Goal: Transaction & Acquisition: Purchase product/service

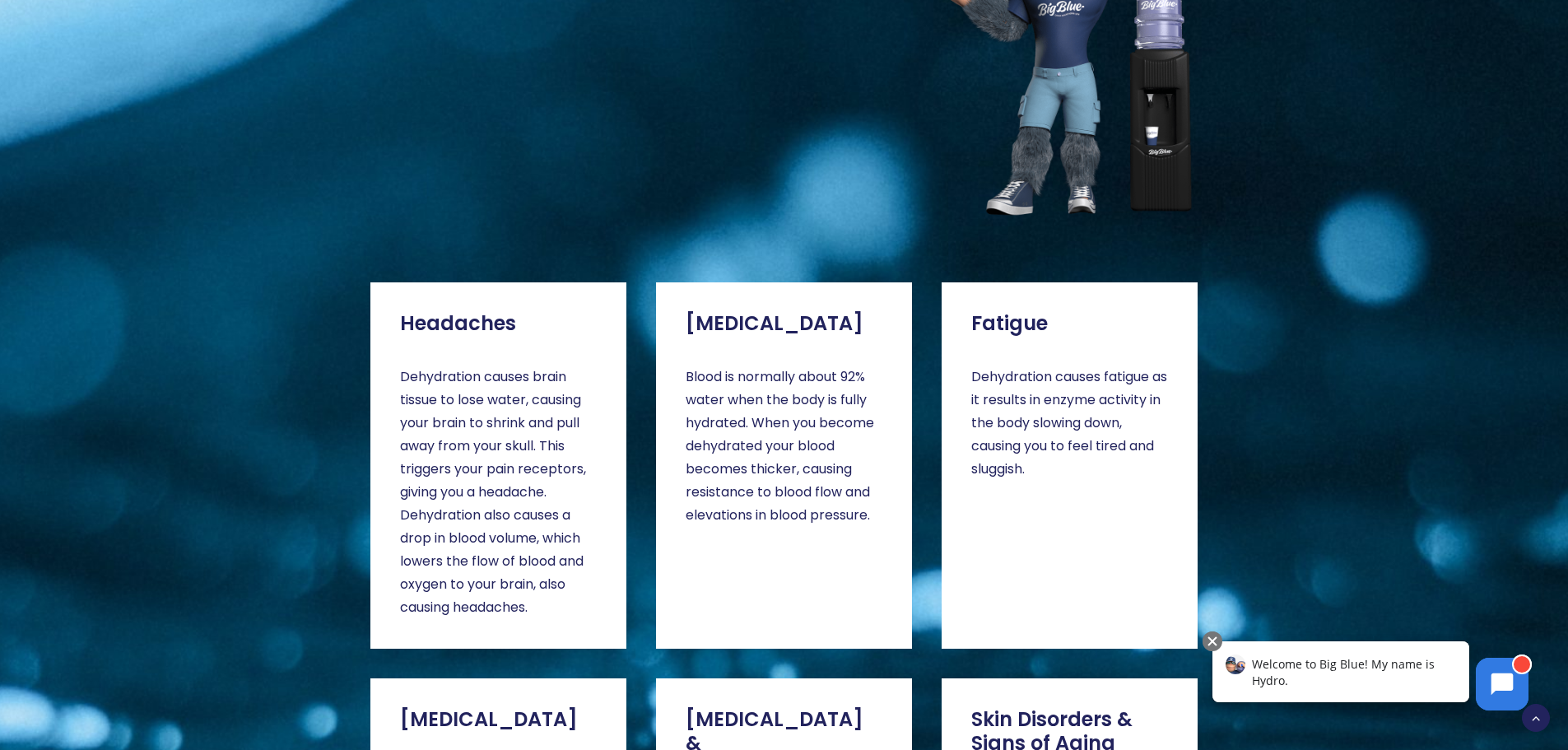
scroll to position [2388, 0]
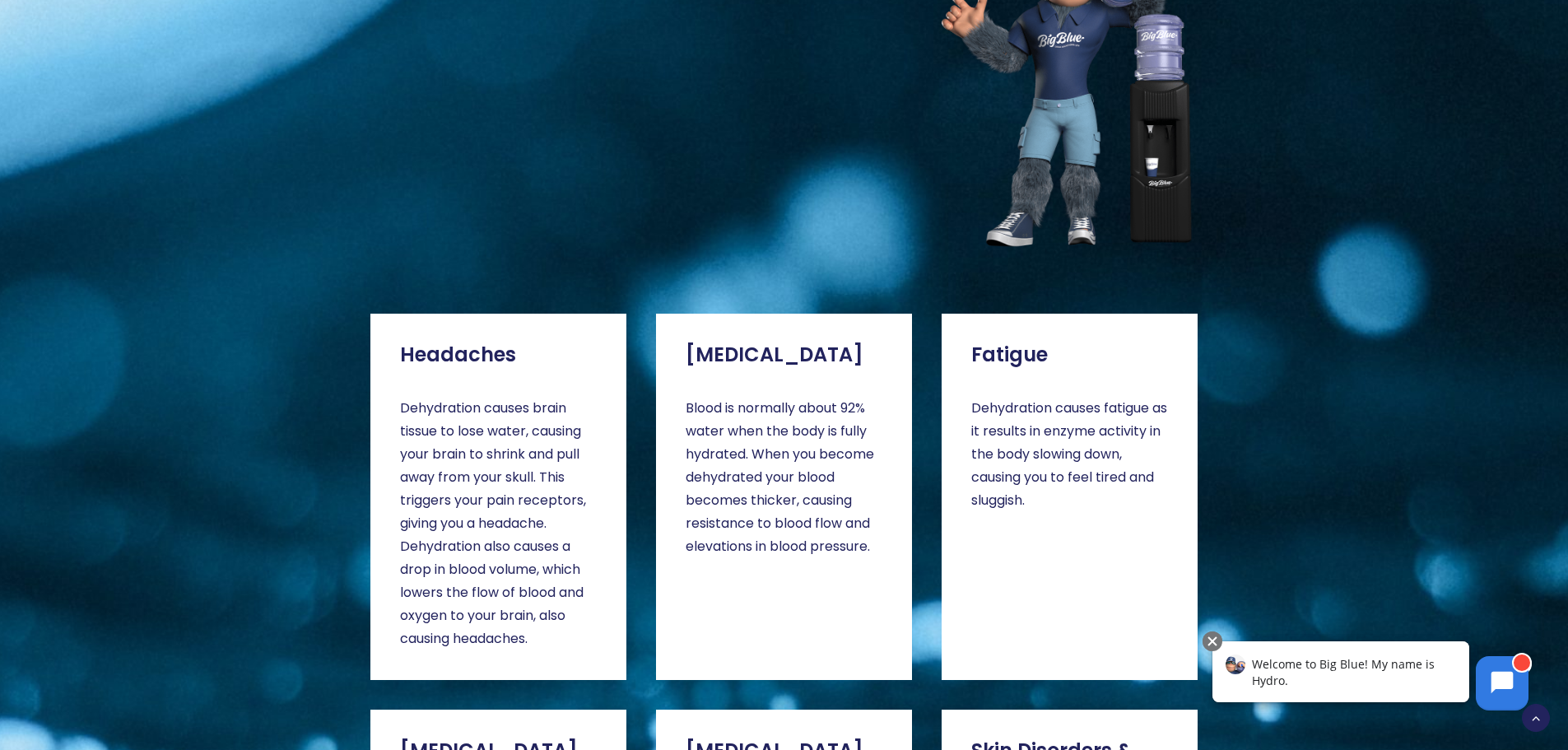
drag, startPoint x: 1507, startPoint y: 682, endPoint x: 1500, endPoint y: 1024, distance: 342.1
click at [1508, 681] on icon at bounding box center [1502, 682] width 22 height 22
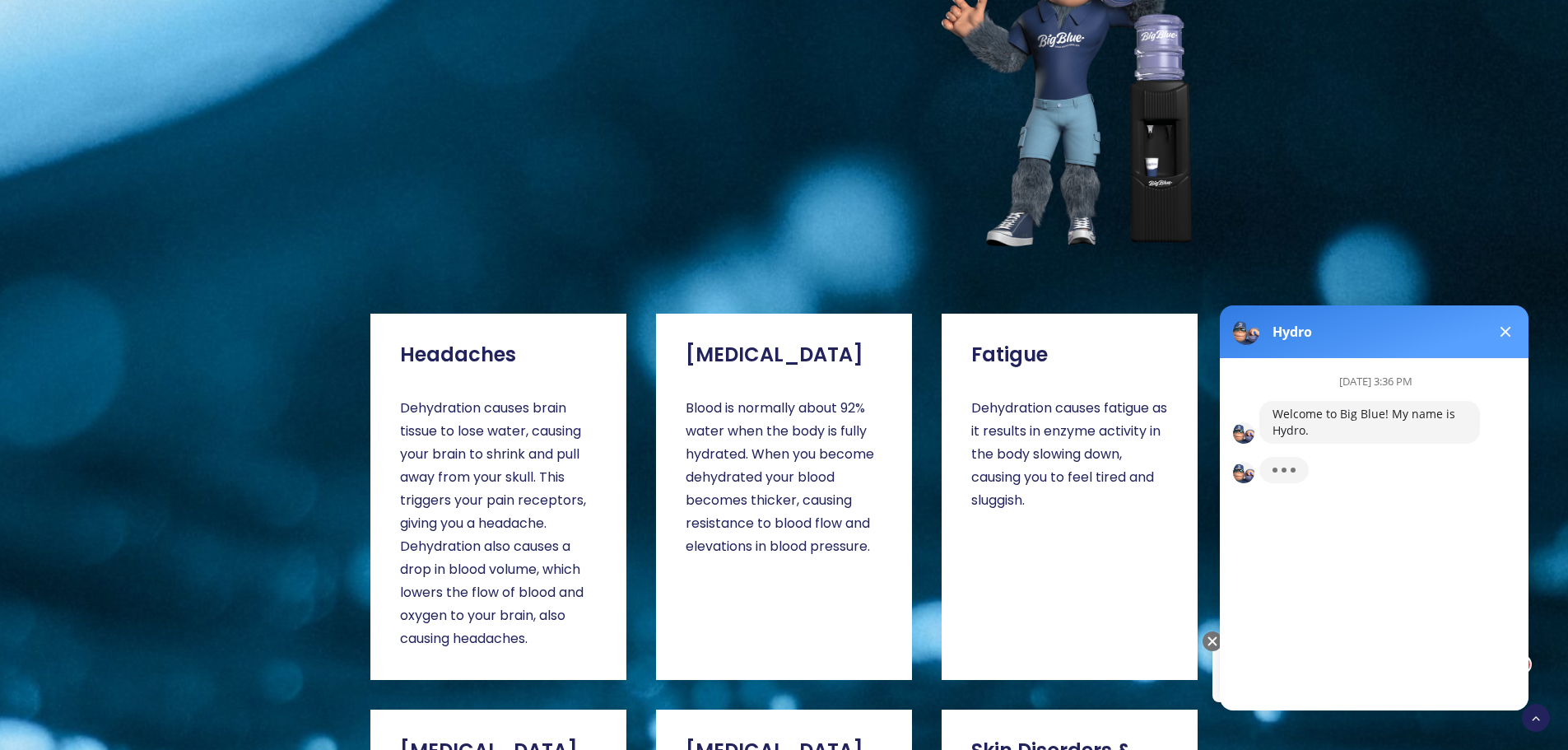
click at [1508, 333] on span at bounding box center [1506, 332] width 11 height 11
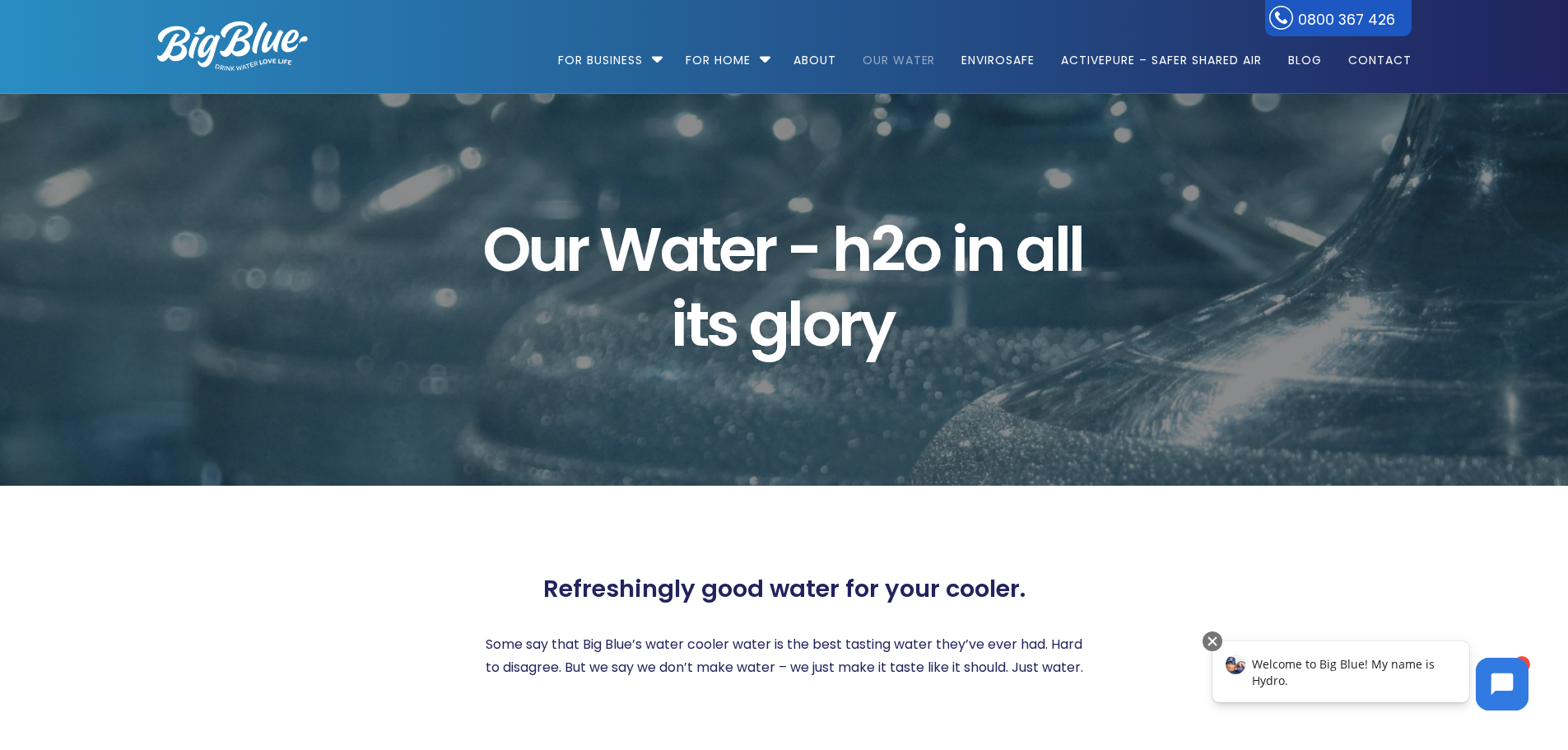
scroll to position [0, 0]
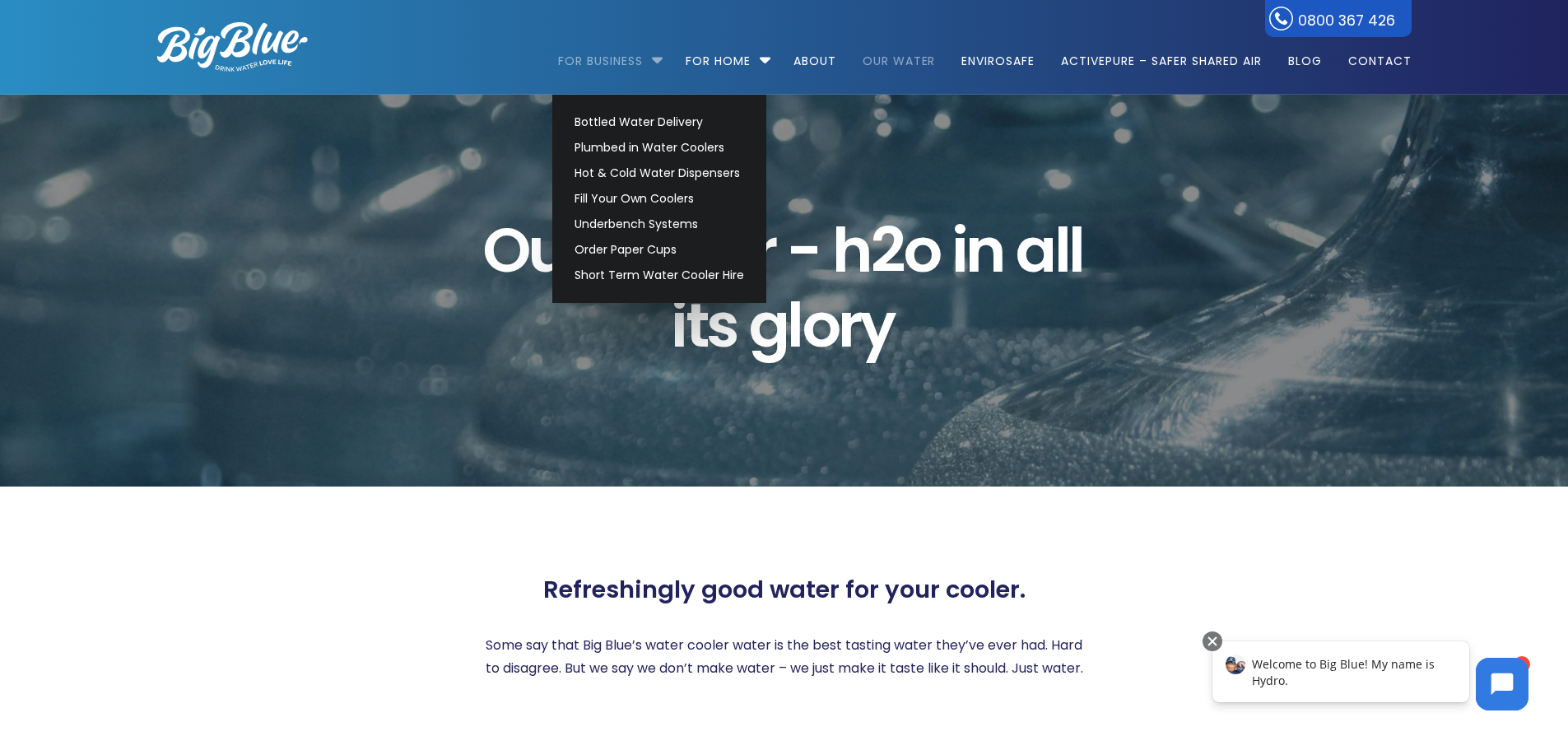
click at [620, 60] on link "For Business" at bounding box center [606, 53] width 96 height 107
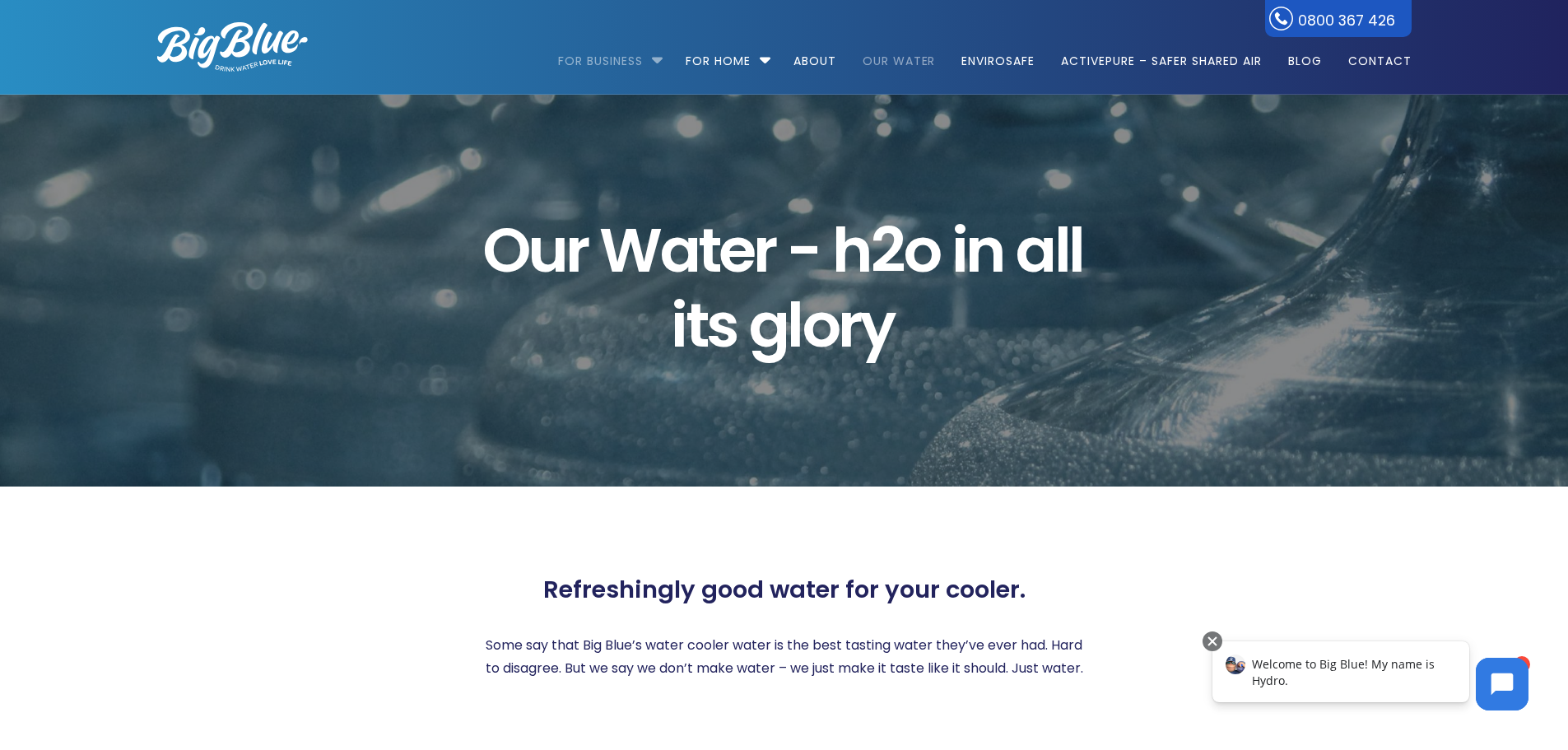
click at [620, 58] on link "For Business" at bounding box center [606, 53] width 96 height 107
click at [650, 61] on li "For Business Bottled Water Delivery Plumbed in Water Coolers Hot & Cold Water D…" at bounding box center [614, 53] width 113 height 94
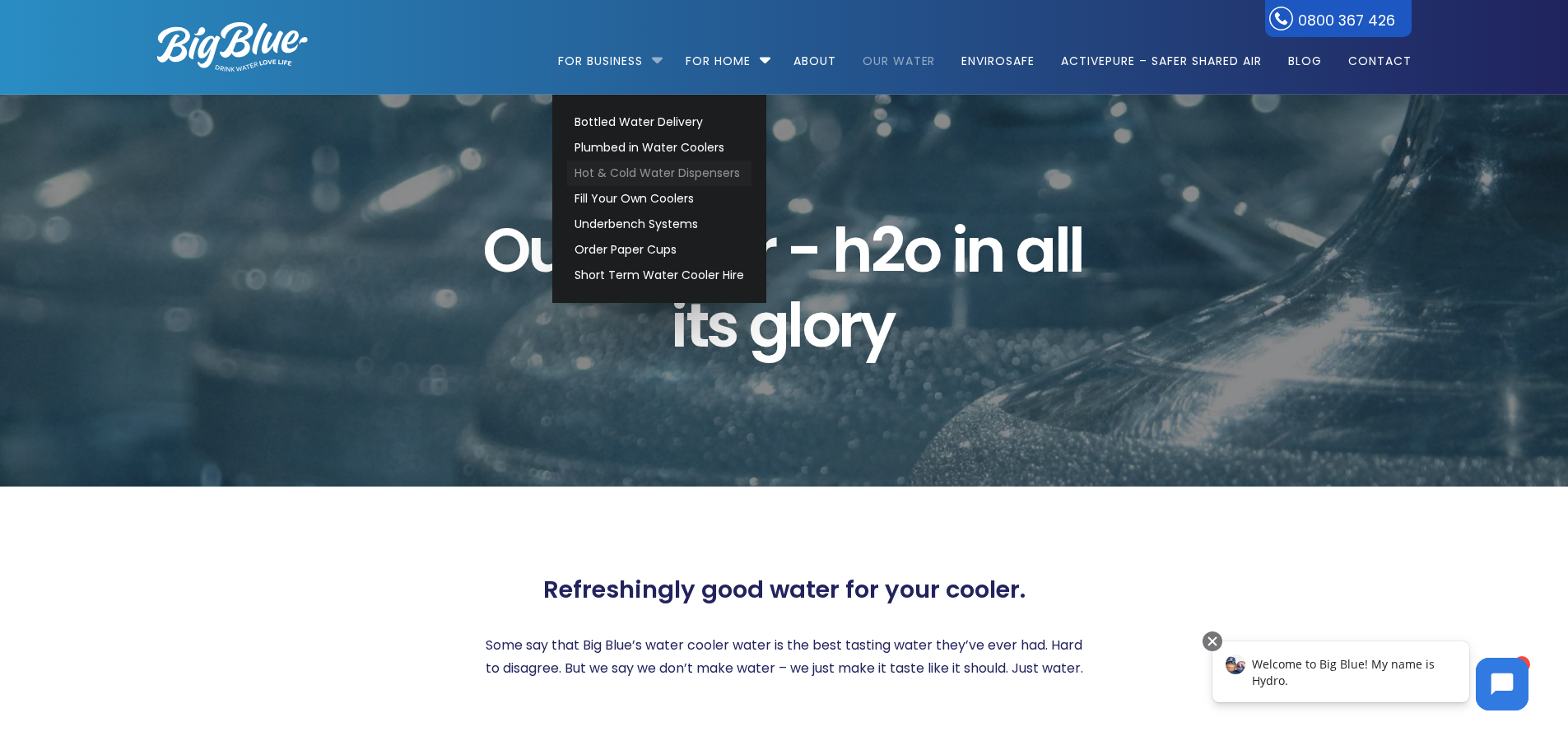
click at [655, 172] on link "Hot & Cold Water Dispensers" at bounding box center [659, 173] width 185 height 26
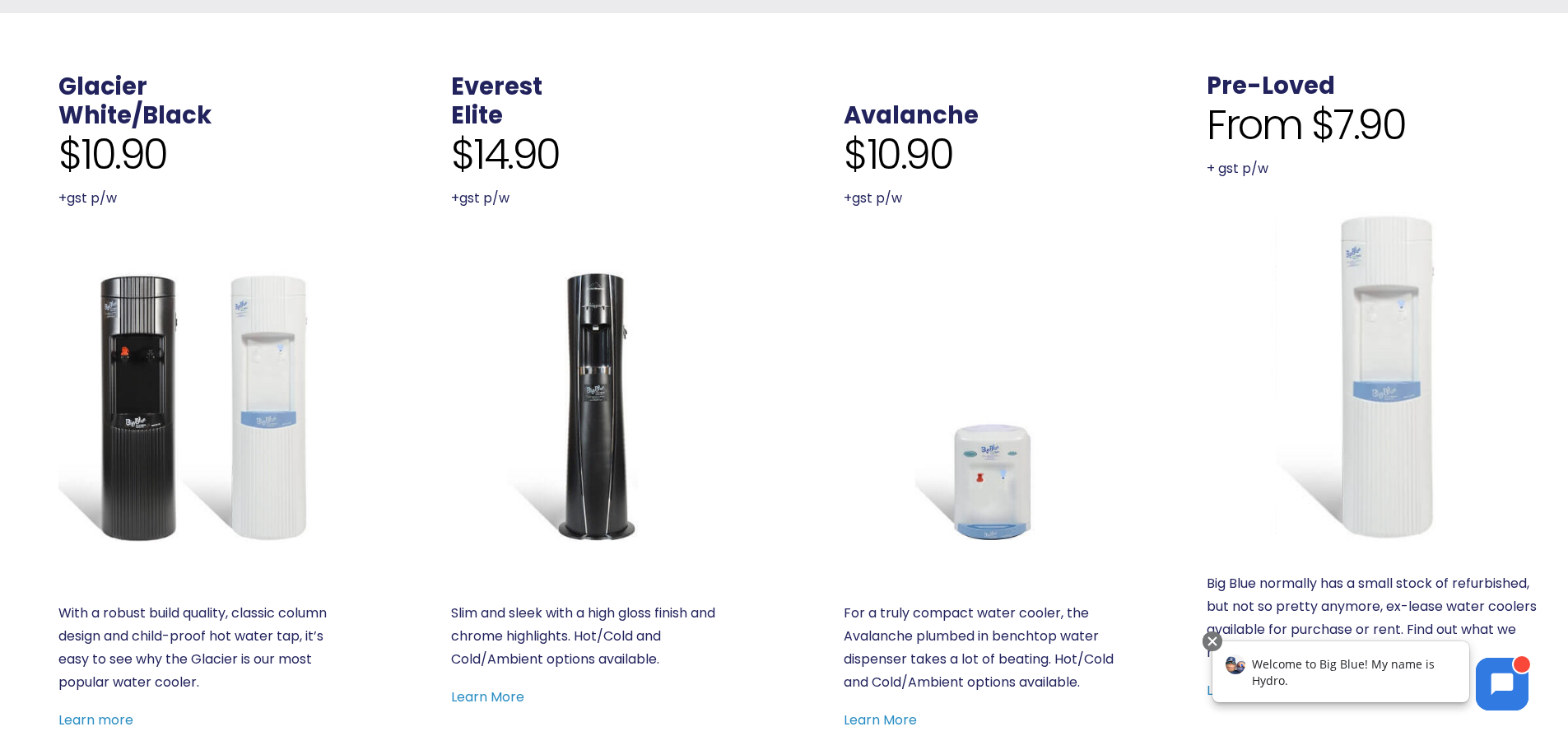
scroll to position [658, 0]
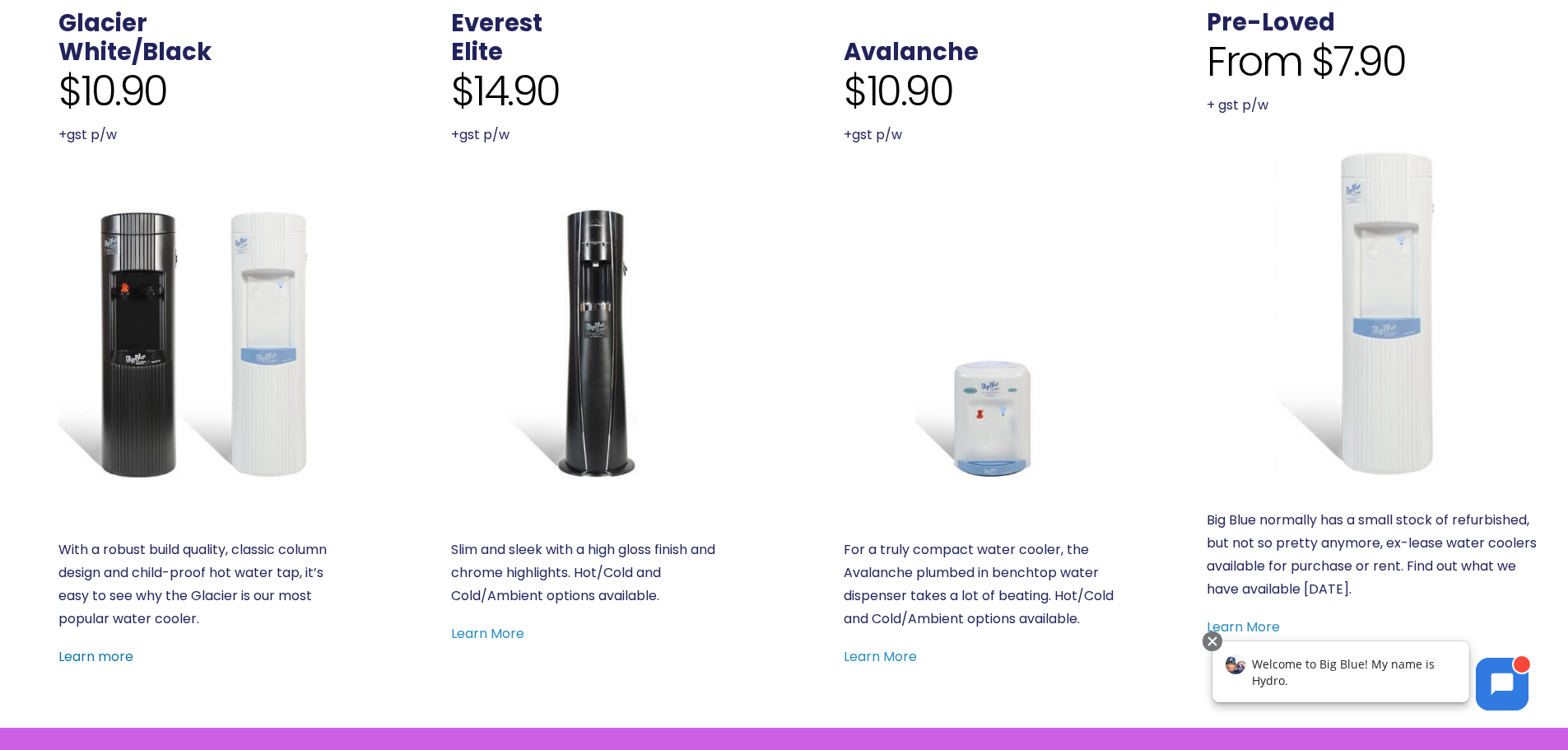
click at [119, 660] on link "Learn more" at bounding box center [96, 656] width 75 height 19
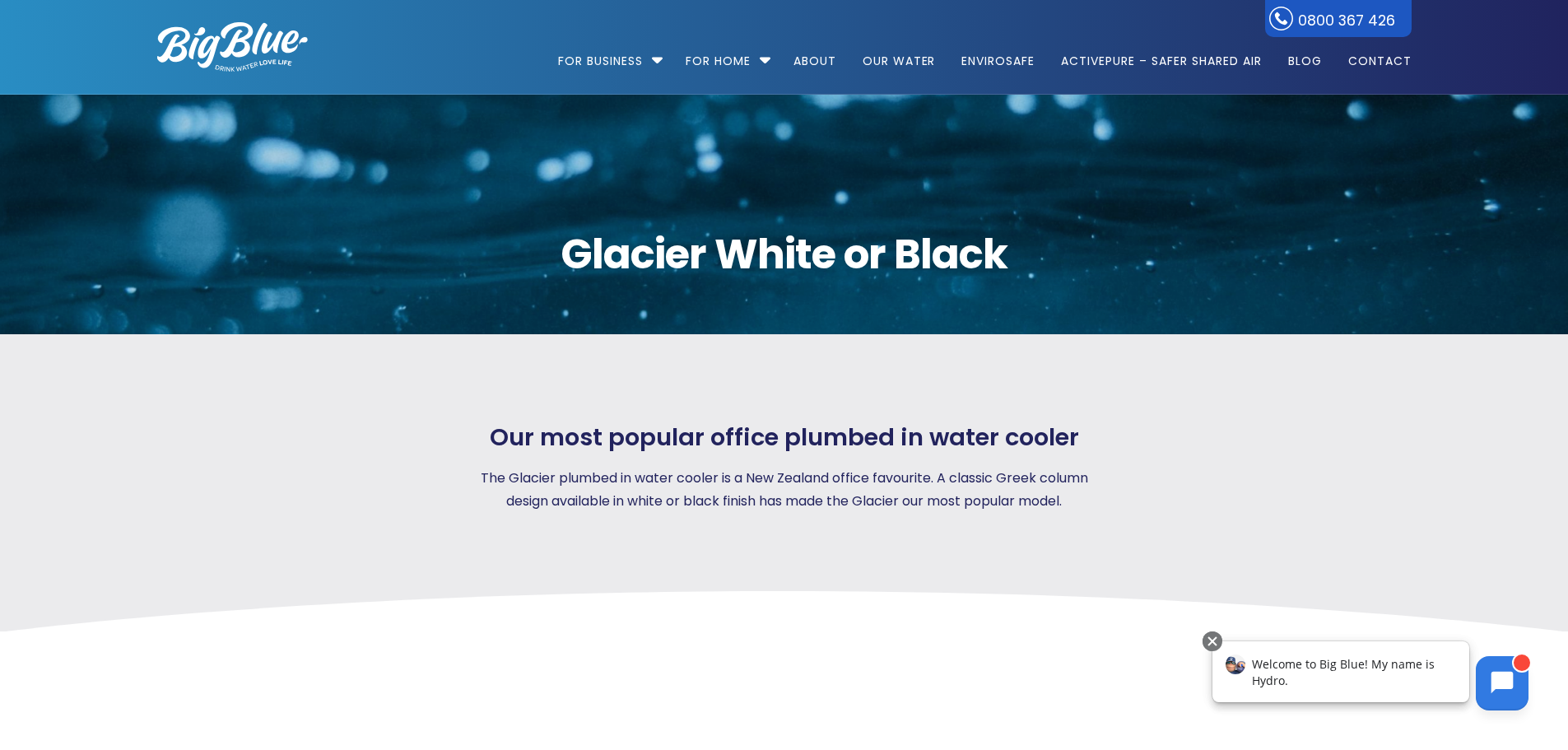
click at [1498, 689] on icon at bounding box center [1502, 682] width 22 height 22
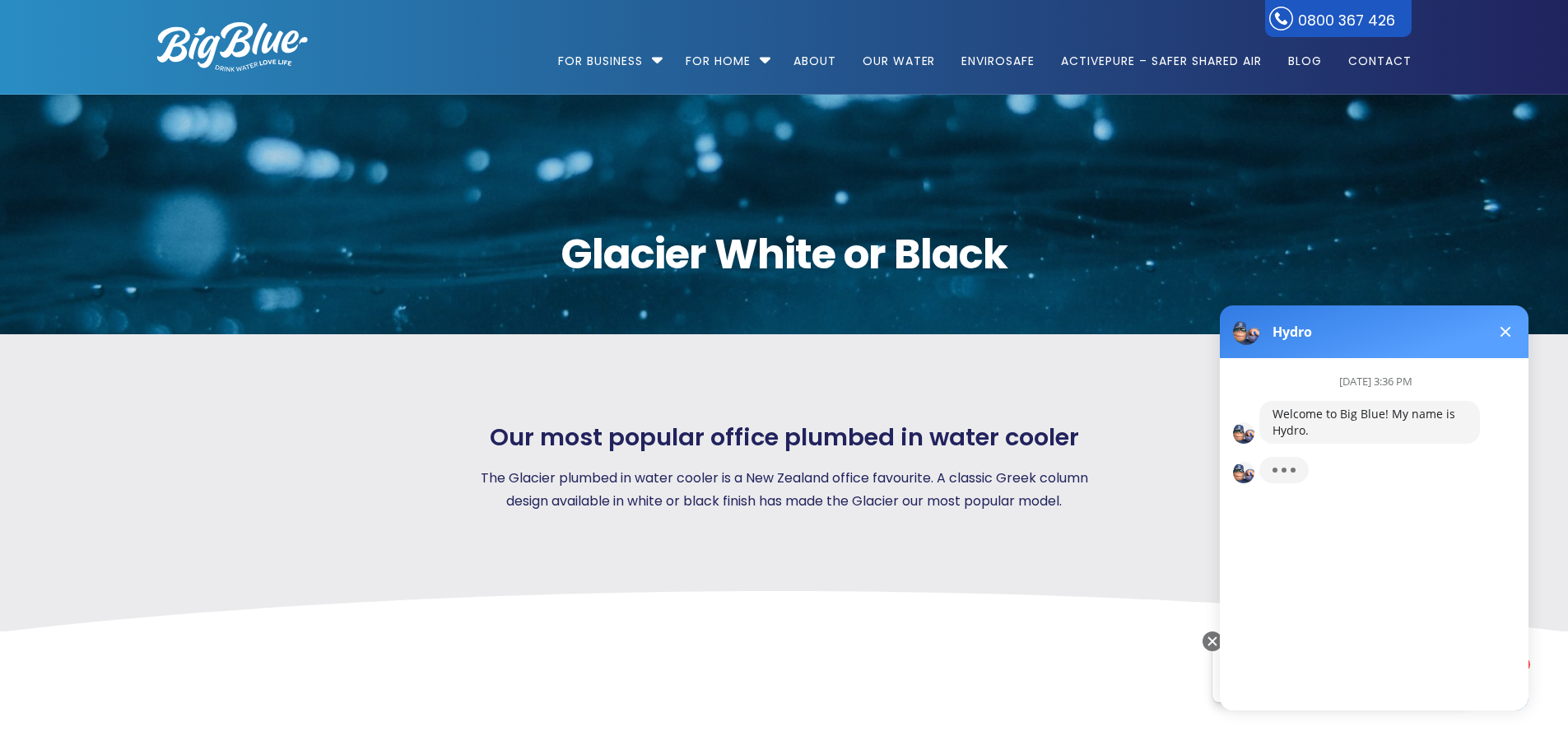
click at [1500, 331] on button at bounding box center [1505, 331] width 20 height 20
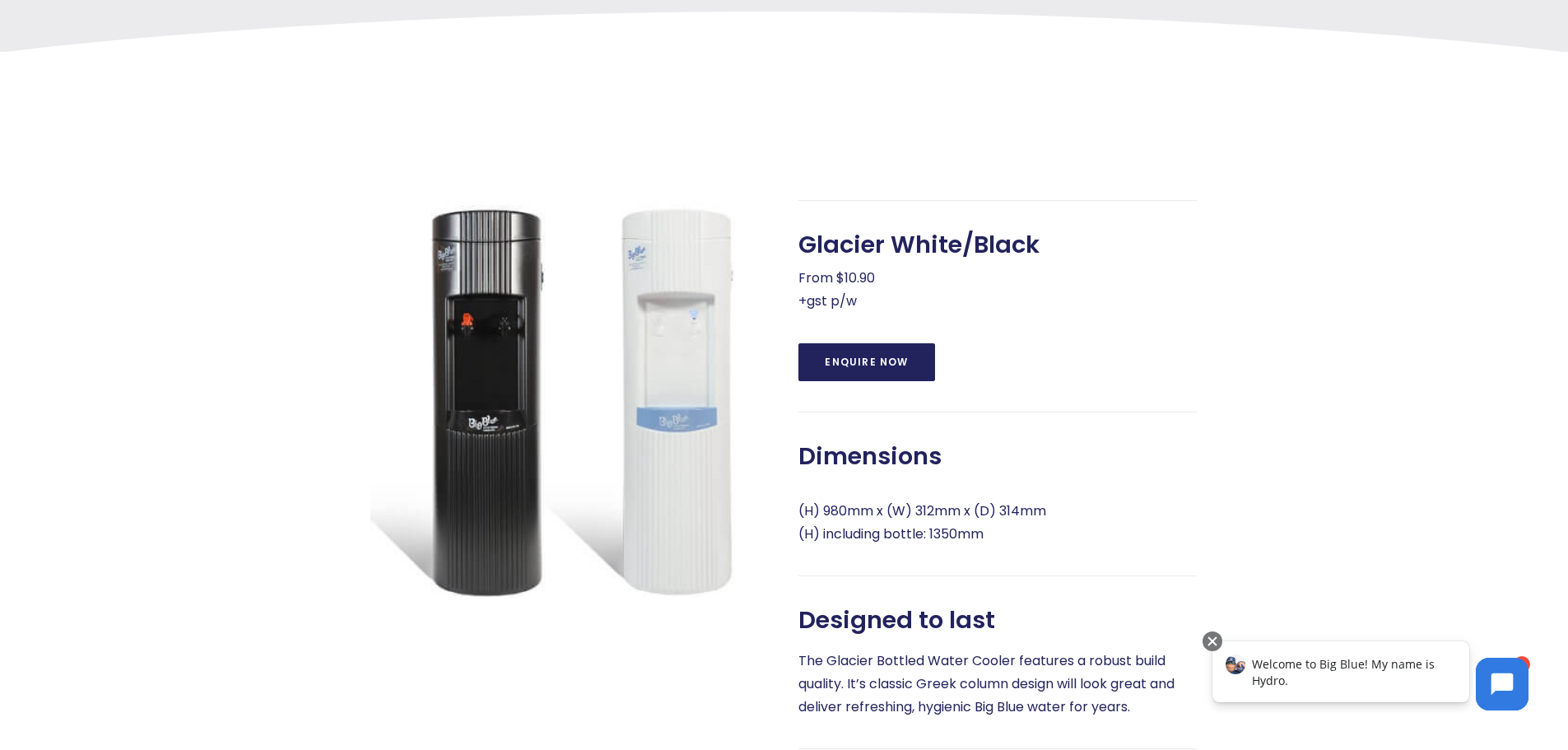
scroll to position [576, 0]
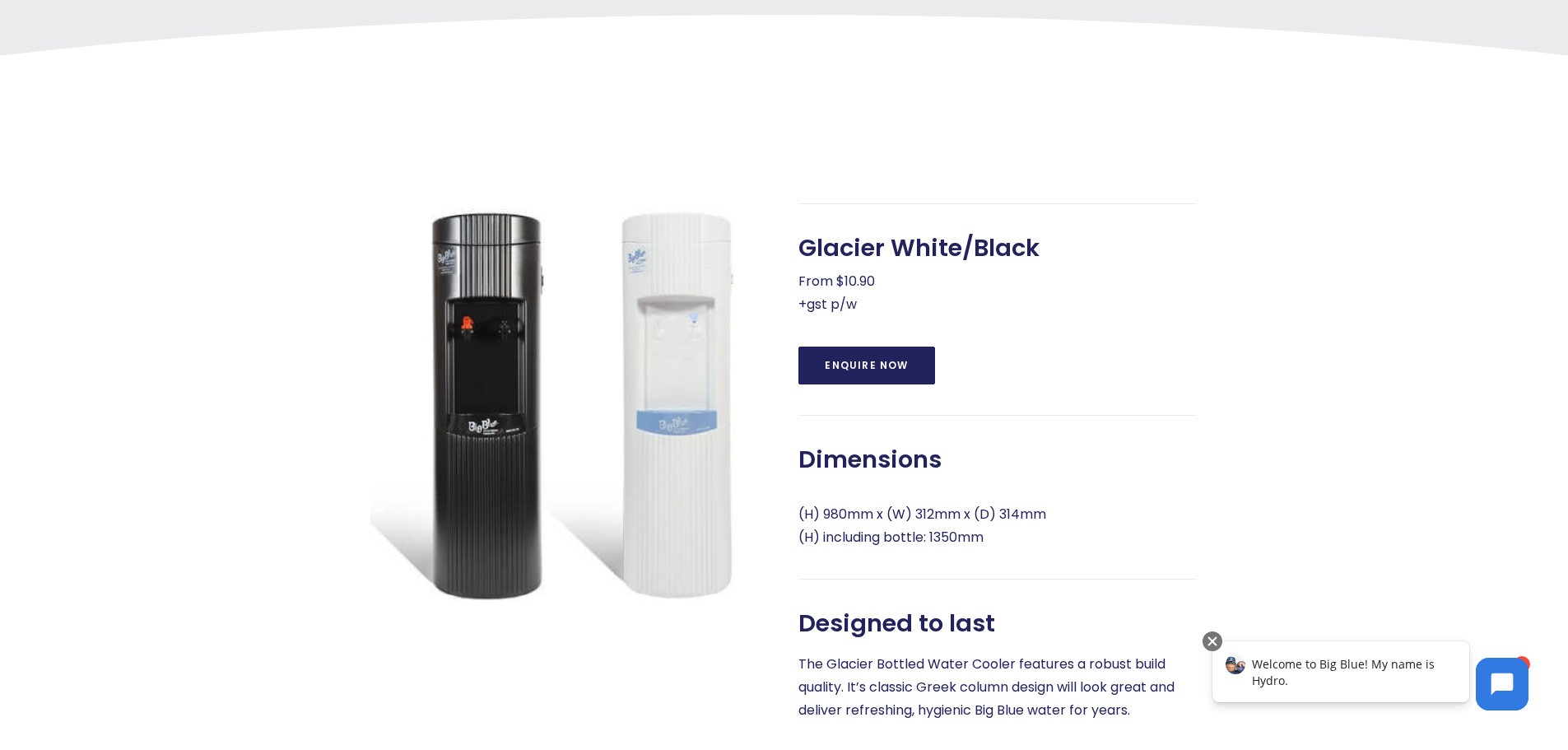
drag, startPoint x: 1080, startPoint y: 563, endPoint x: 919, endPoint y: 570, distance: 161.2
click at [854, 573] on div "Glacier White/Black From $10.90 +gst p/w Enquire Now Dimensions (H) 980mm x (W)…" at bounding box center [998, 599] width 398 height 791
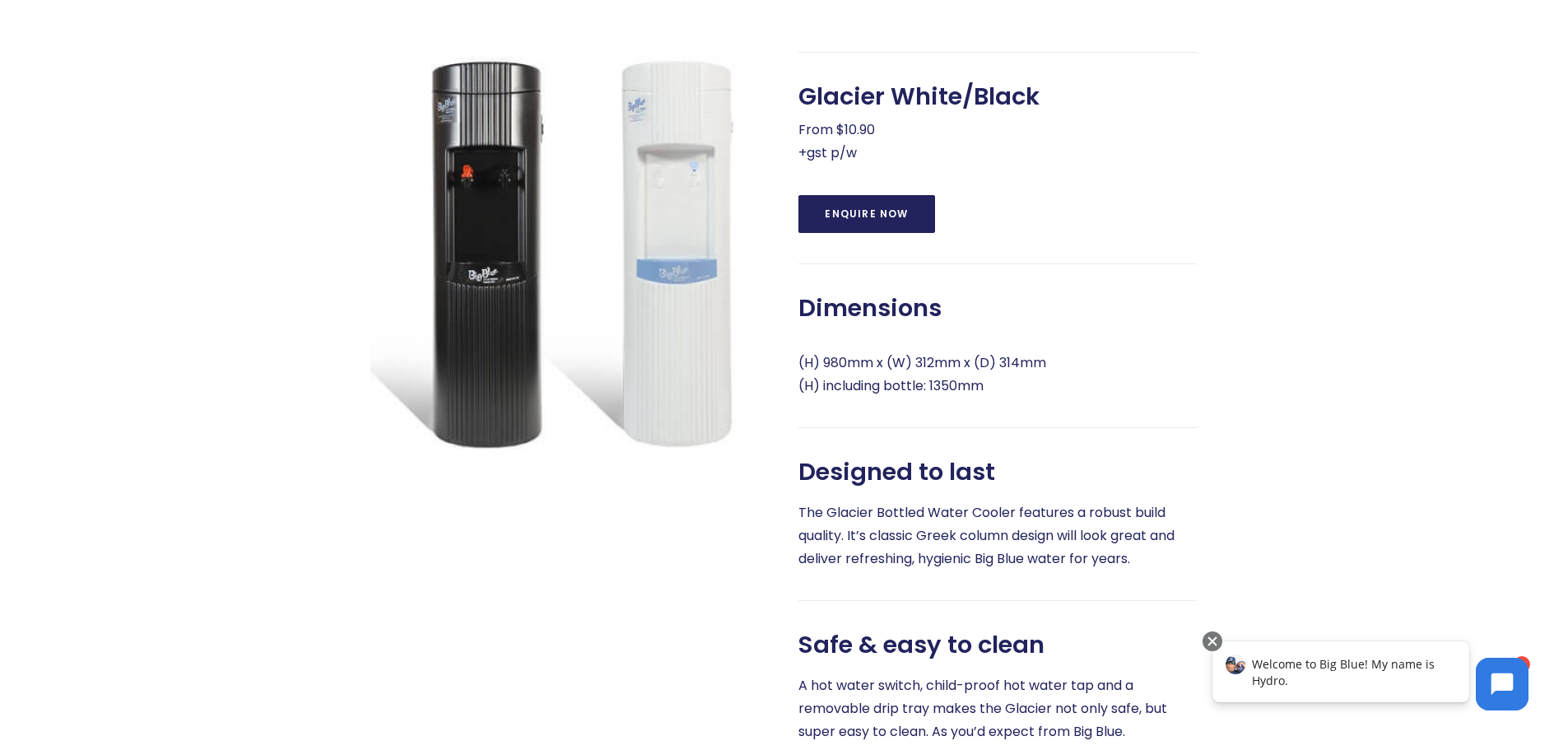
scroll to position [658, 0]
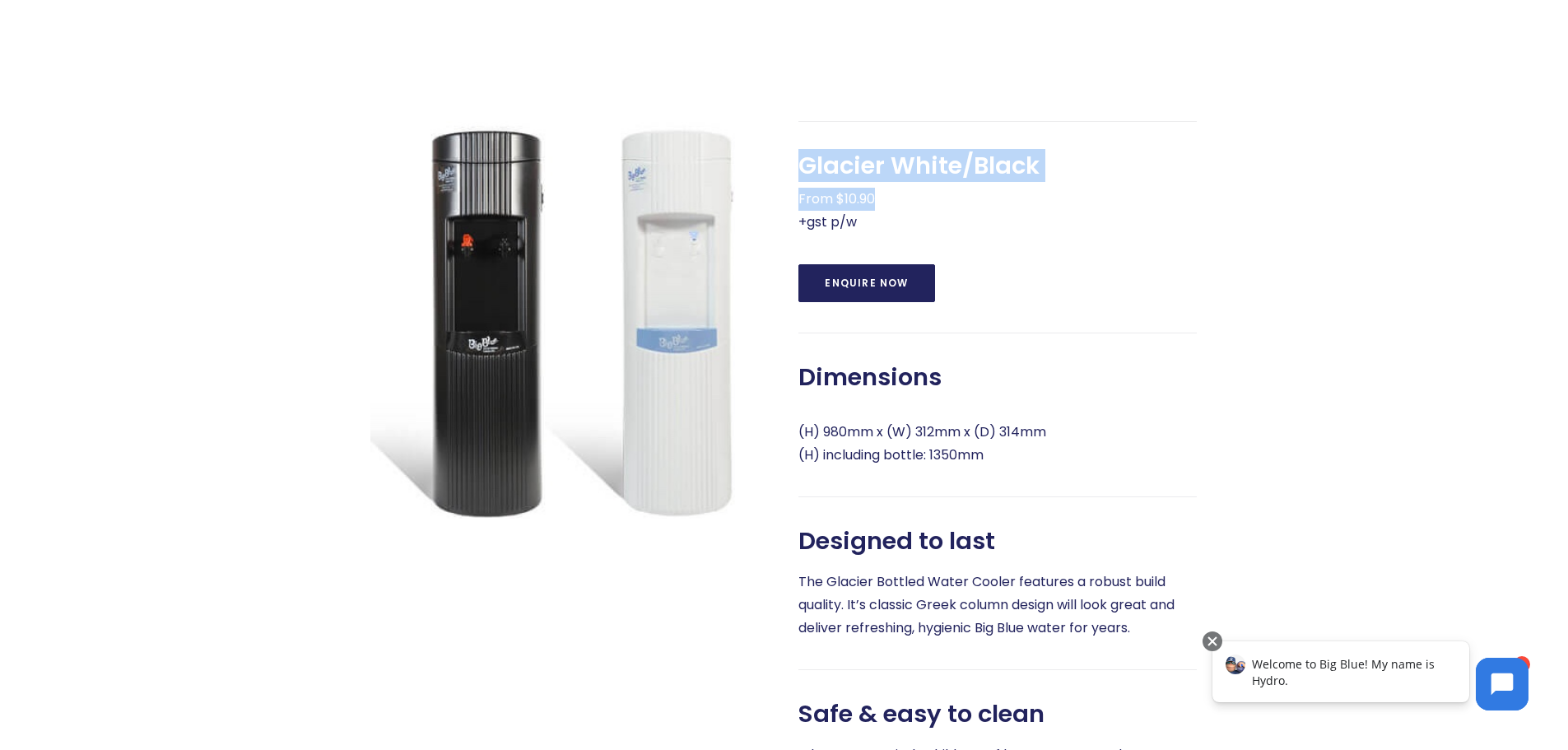
drag, startPoint x: 793, startPoint y: 219, endPoint x: 906, endPoint y: 221, distance: 113.0
click at [906, 221] on div "Glacier White/Black From $10.90 +gst p/w Enquire Now Dimensions (H) 980mm x (W)…" at bounding box center [983, 516] width 428 height 791
click at [975, 268] on div "Glacier White/Black From $10.90 +gst p/w Enquire Now Dimensions (H) 980mm x (W)…" at bounding box center [998, 516] width 398 height 791
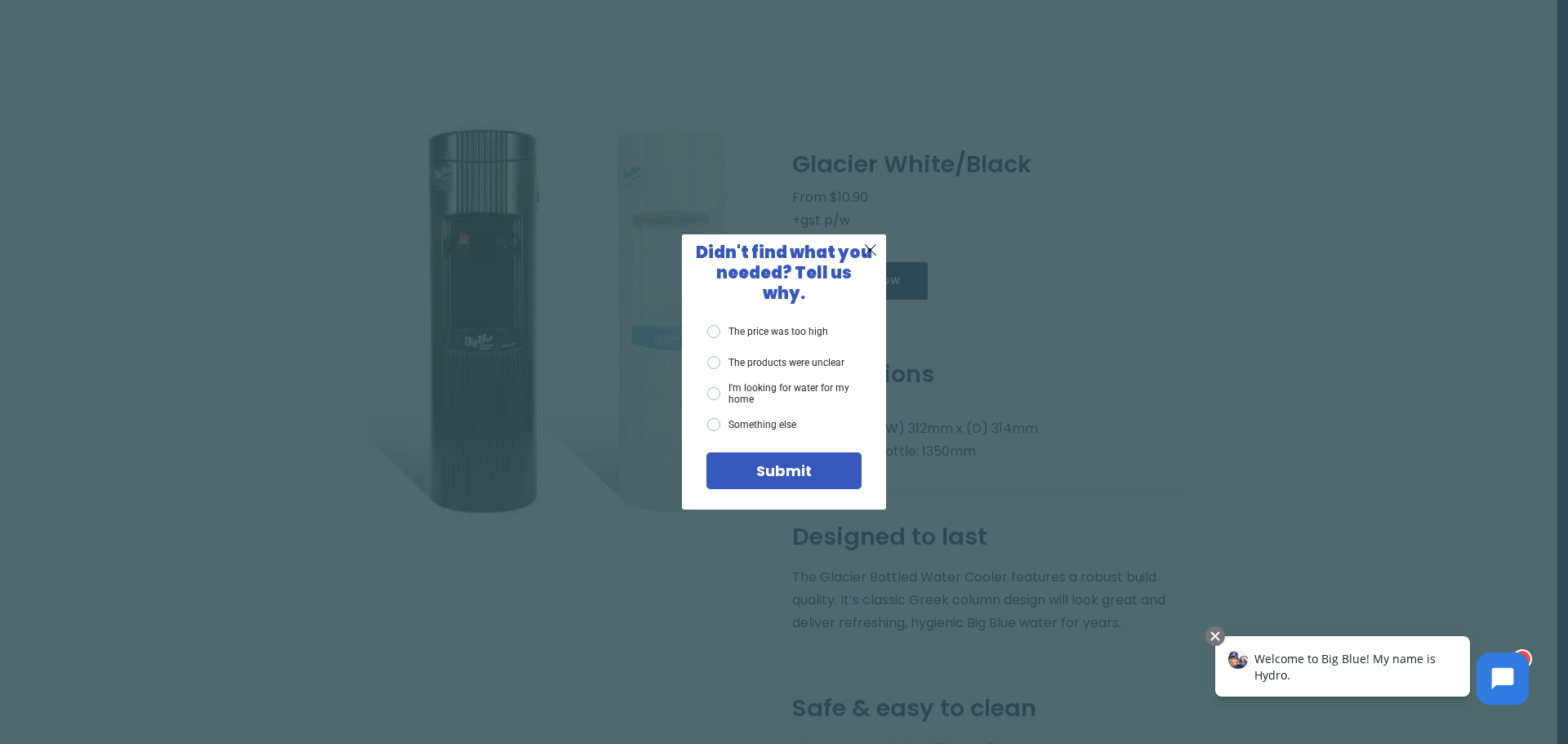
click at [1069, 330] on div "X Didn't find what you needed? Tell us why. The price was too high The products…" at bounding box center [784, 372] width 1568 height 744
click at [871, 260] on span "X" at bounding box center [870, 249] width 15 height 20
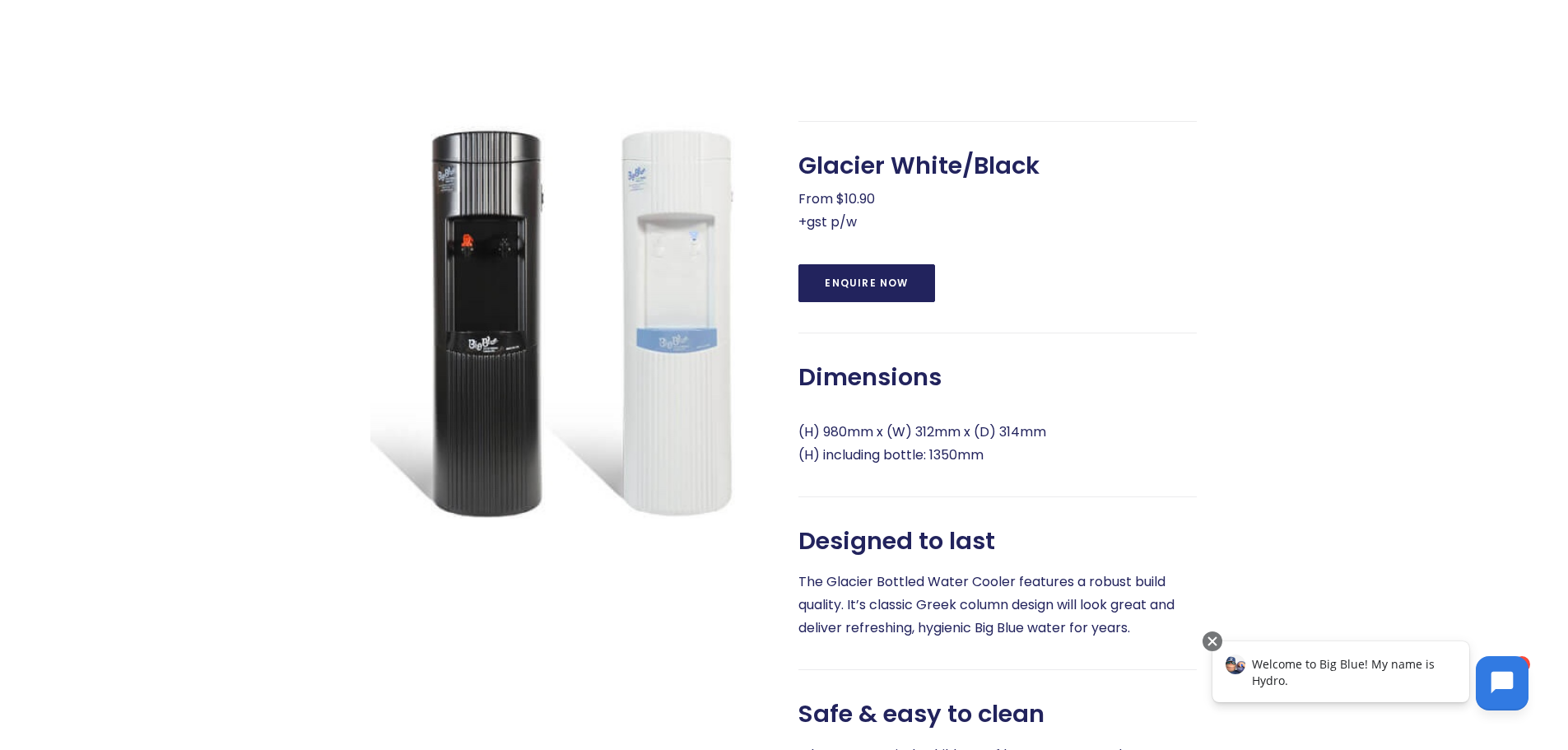
click at [1506, 674] on icon at bounding box center [1502, 682] width 22 height 22
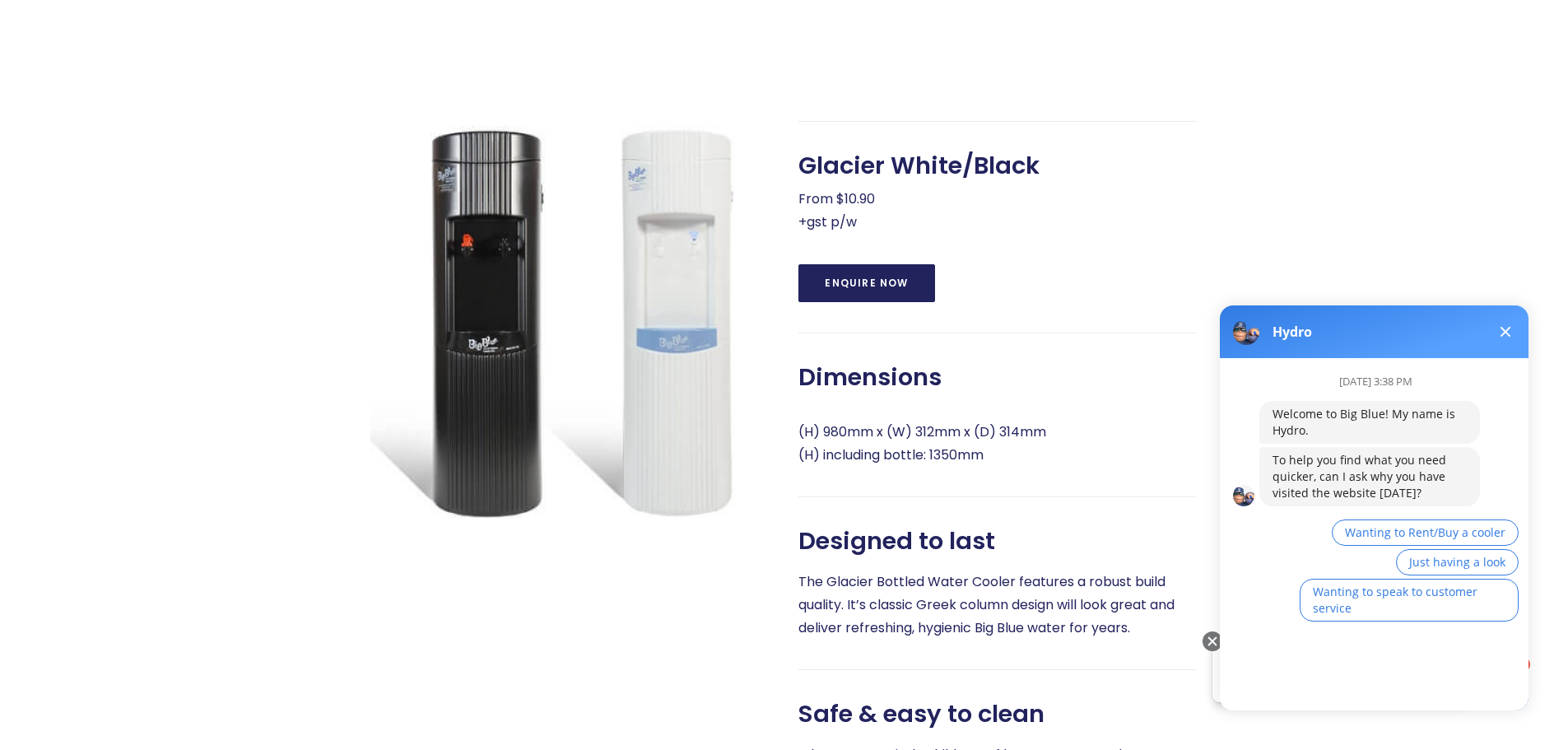
click at [1506, 338] on button at bounding box center [1505, 331] width 20 height 20
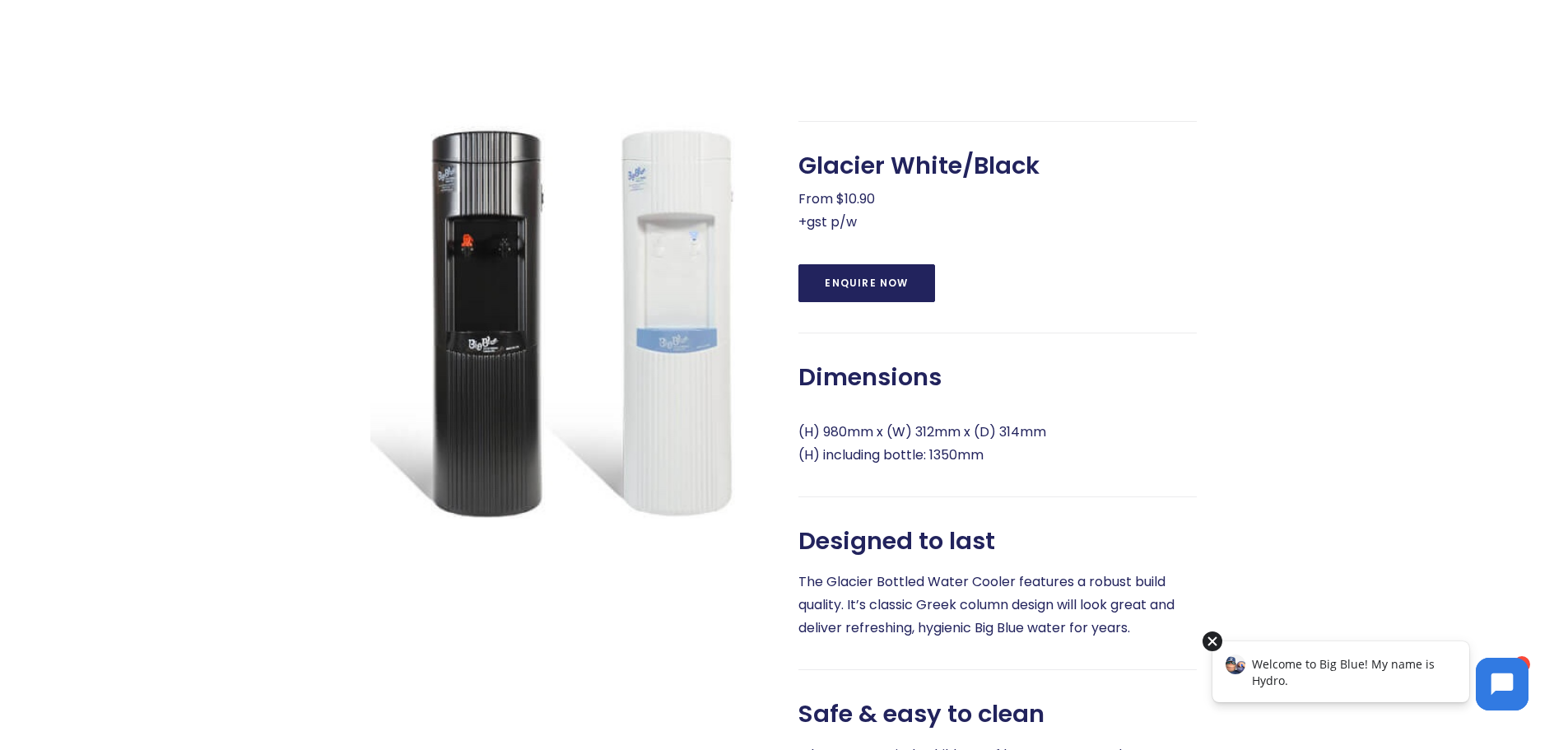
click at [1212, 642] on div at bounding box center [1212, 642] width 20 height 20
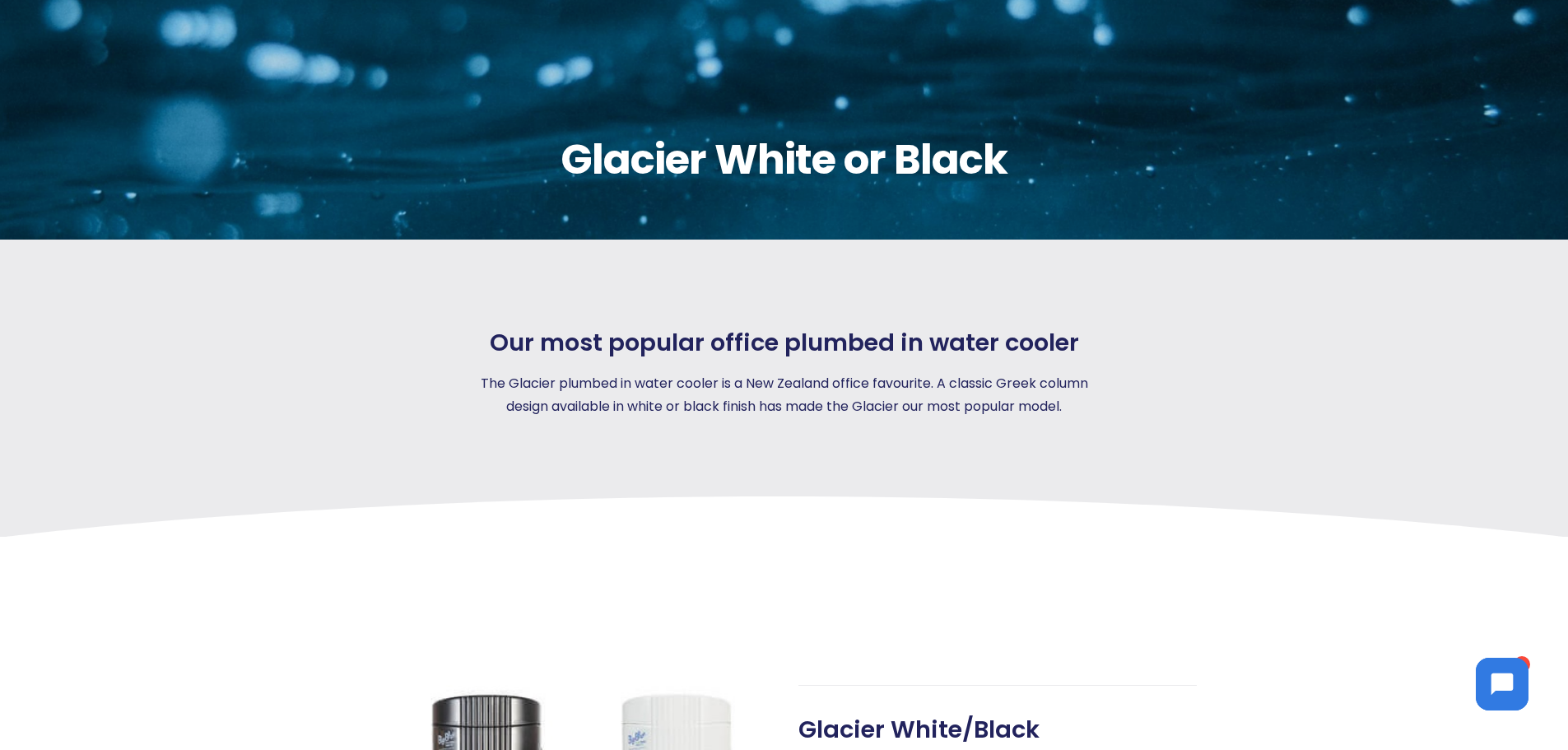
scroll to position [0, 0]
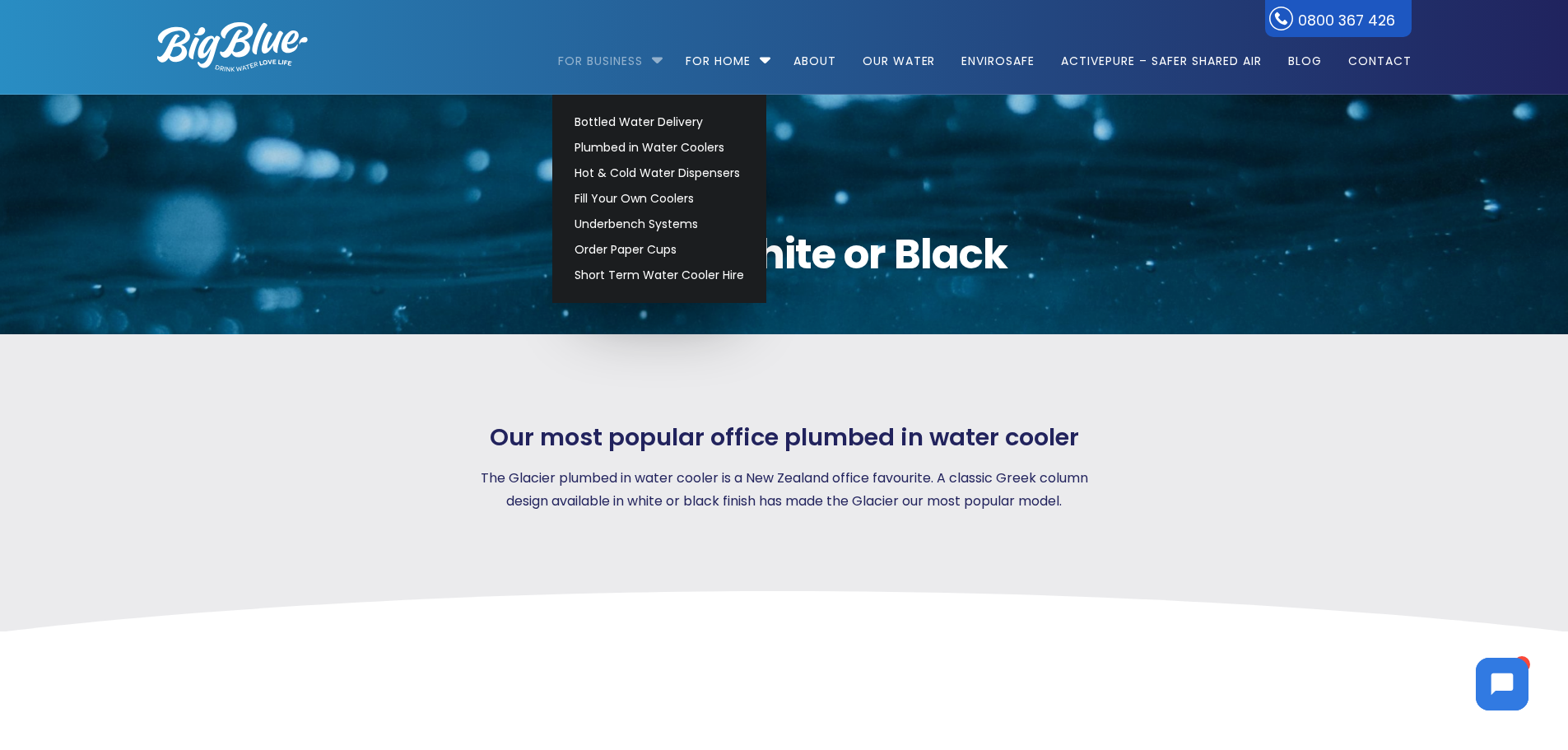
click at [621, 55] on link "For Business" at bounding box center [606, 53] width 96 height 107
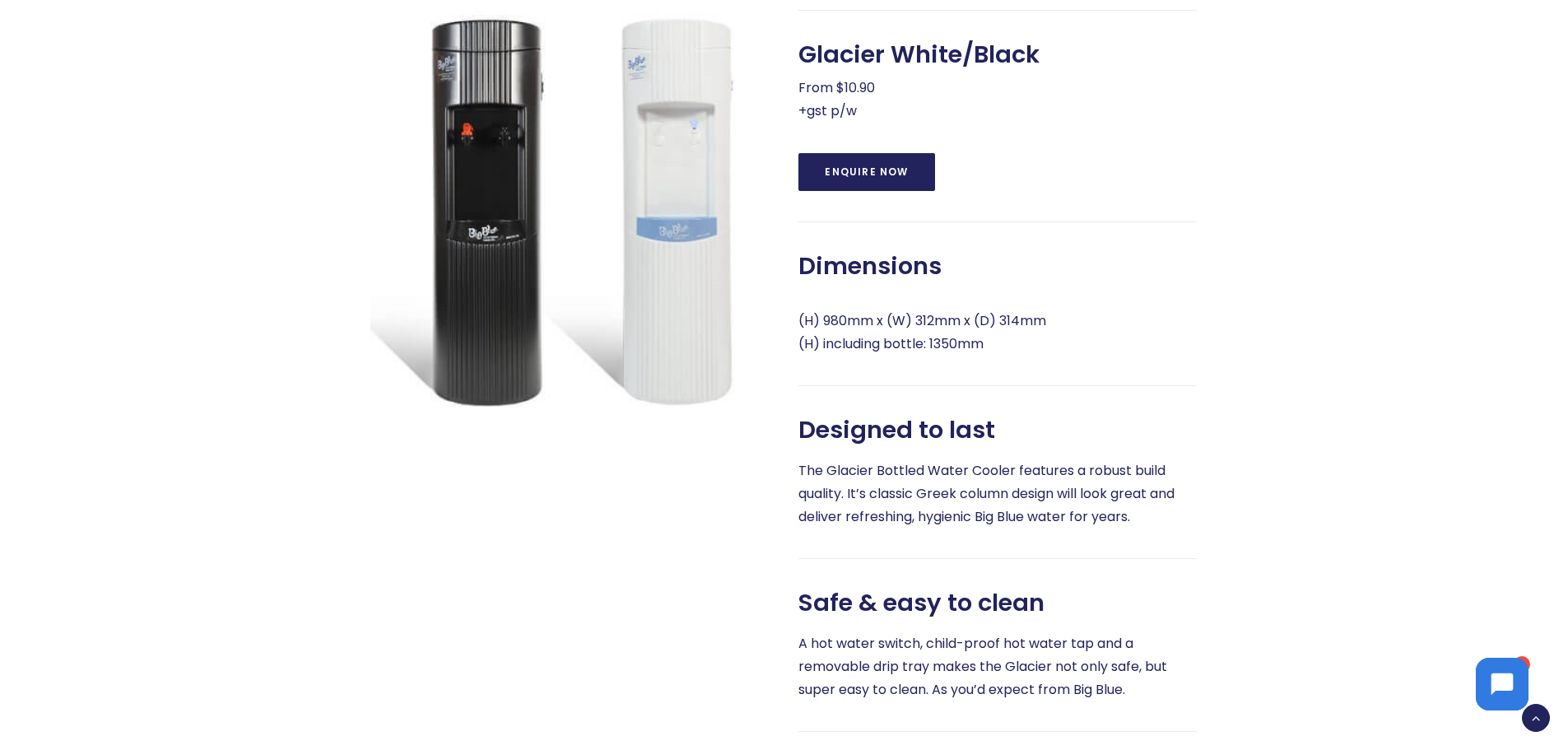
scroll to position [741, 0]
